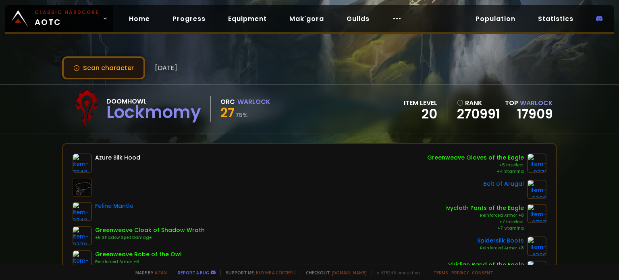
click at [67, 71] on button "Scan character" at bounding box center [103, 67] width 83 height 23
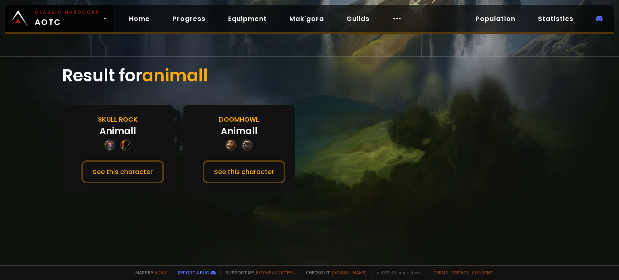
click at [245, 187] on div "Doomhowl Animall See this character" at bounding box center [239, 149] width 112 height 88
click at [243, 177] on button "See this character" at bounding box center [244, 171] width 83 height 23
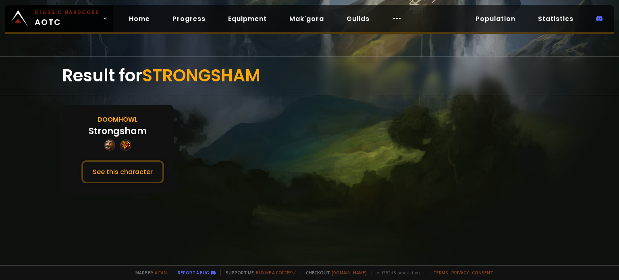
click at [142, 183] on div "Doomhowl Strongsham See this character" at bounding box center [118, 149] width 112 height 88
click at [140, 173] on button "See this character" at bounding box center [122, 171] width 83 height 23
